Goal: Information Seeking & Learning: Learn about a topic

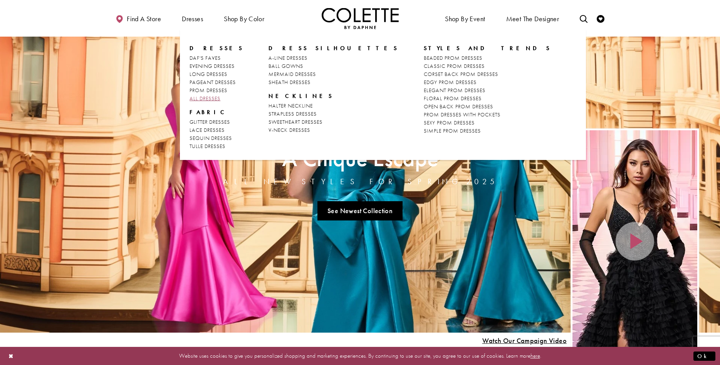
click at [206, 101] on span "ALL DRESSES" at bounding box center [205, 98] width 31 height 7
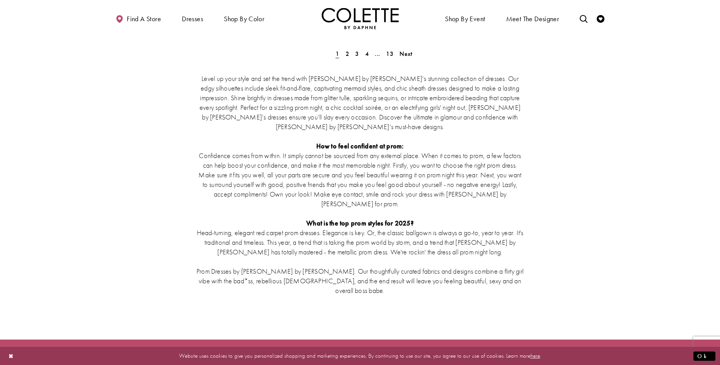
scroll to position [1438, 0]
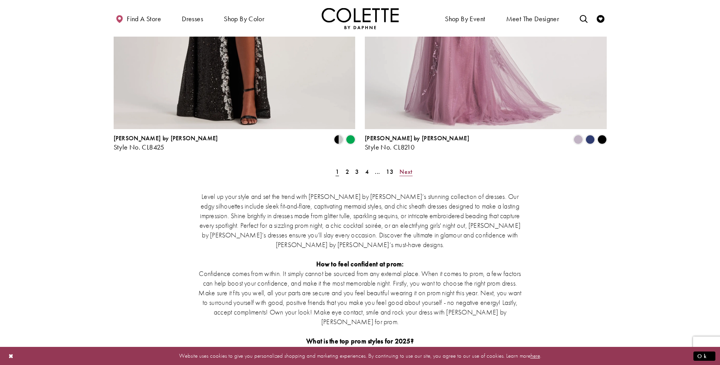
click at [406, 168] on span "Next" at bounding box center [406, 172] width 13 height 8
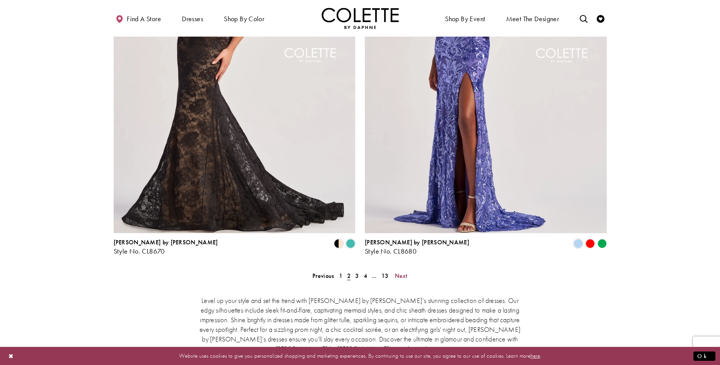
scroll to position [1332, 0]
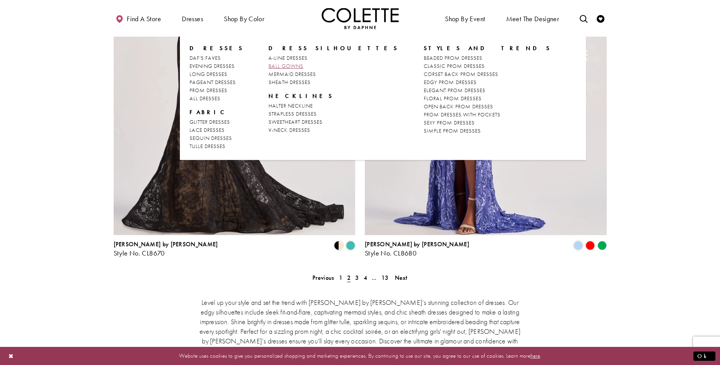
click at [287, 64] on span "BALL GOWNS" at bounding box center [286, 65] width 35 height 7
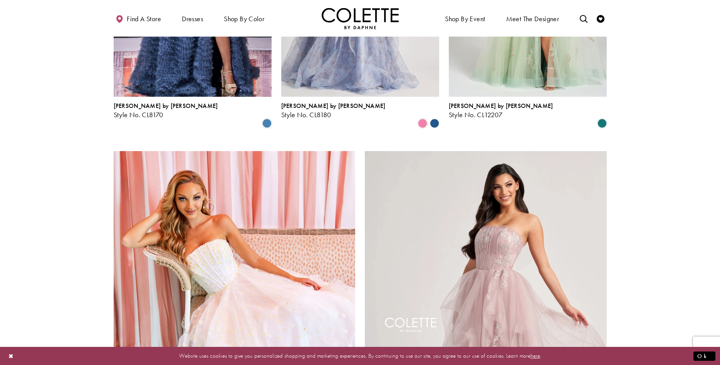
scroll to position [1300, 0]
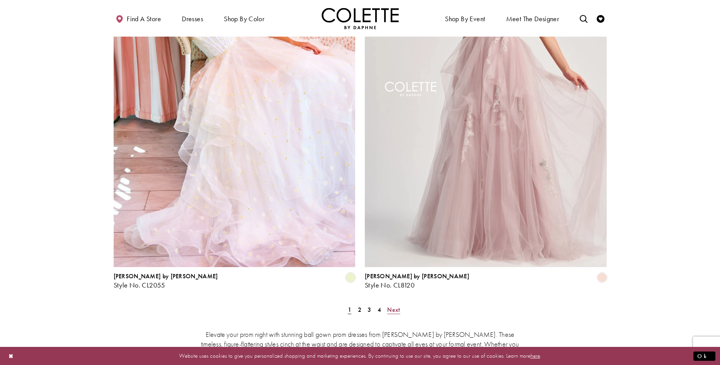
click at [397, 306] on span "Next" at bounding box center [393, 310] width 13 height 8
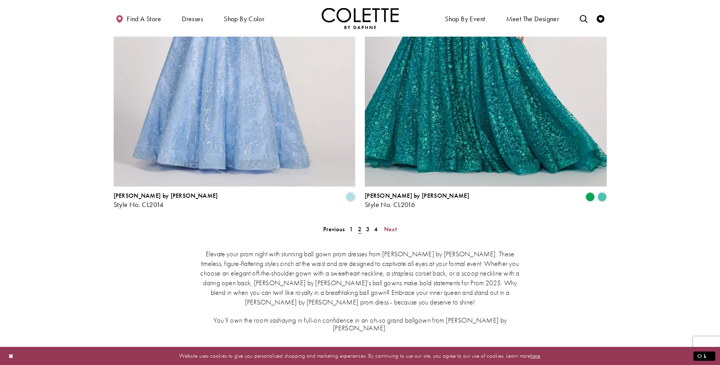
scroll to position [1402, 0]
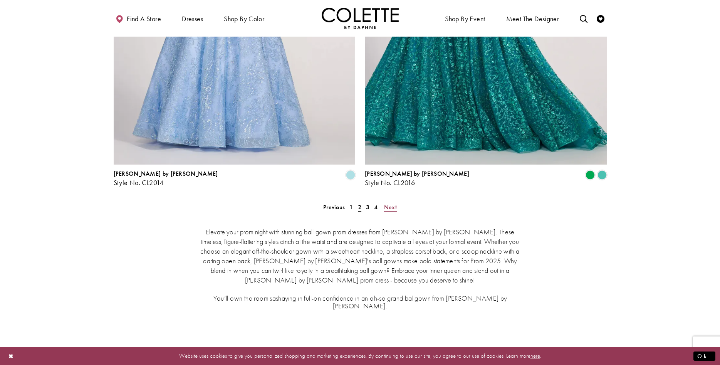
click at [386, 203] on span "Next" at bounding box center [390, 207] width 13 height 8
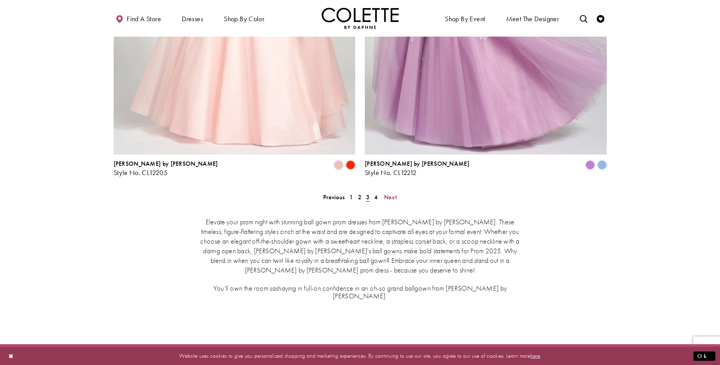
scroll to position [1402, 0]
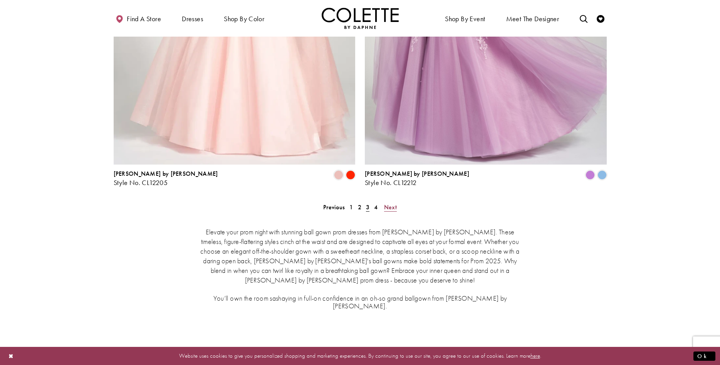
click at [388, 203] on span "Next" at bounding box center [390, 207] width 13 height 8
